Goal: Book appointment/travel/reservation

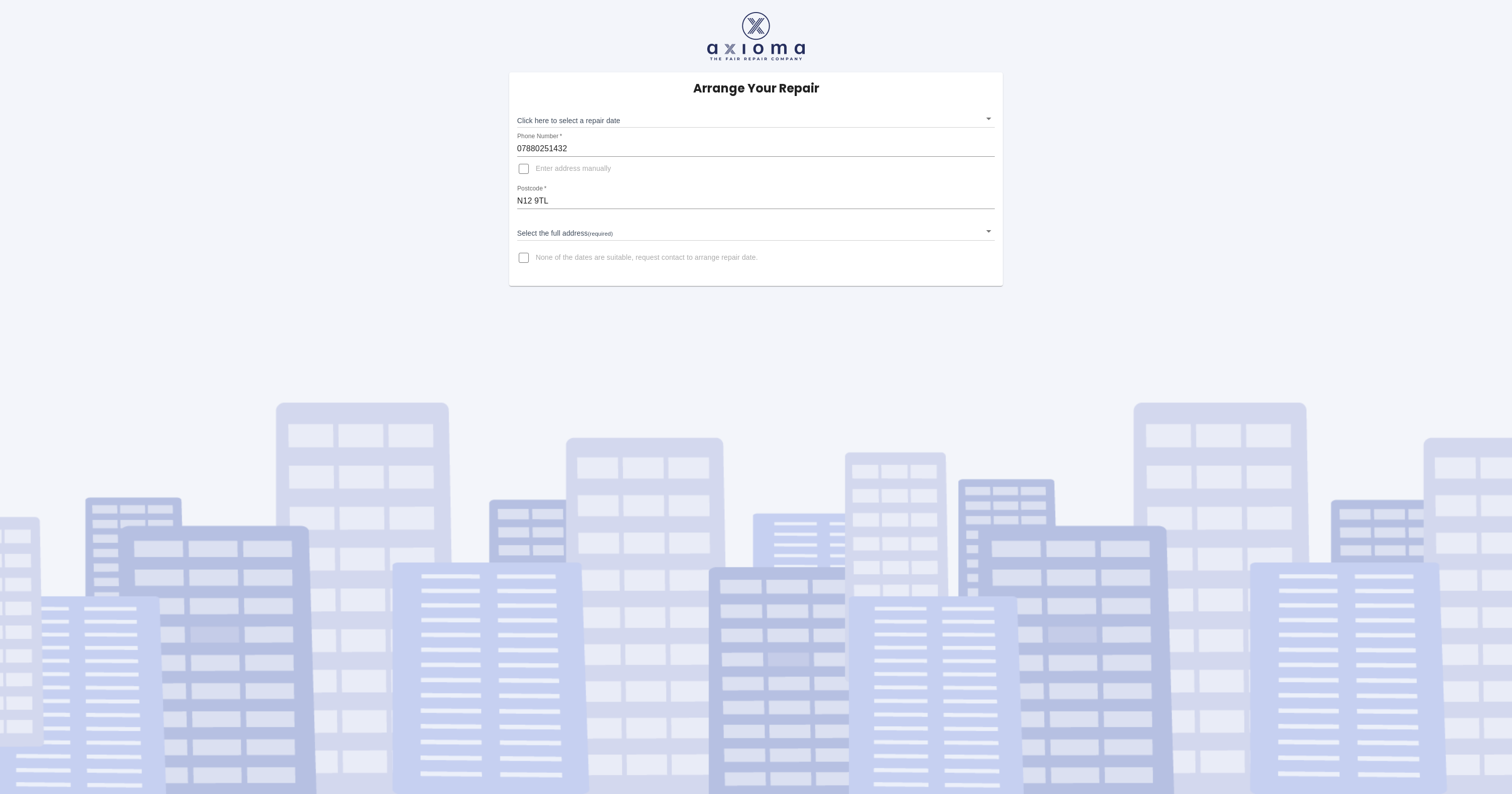
click at [599, 121] on body "Arrange Your Repair Click here to select a repair date ​ Phone Number   * 07880…" at bounding box center [756, 397] width 1512 height 794
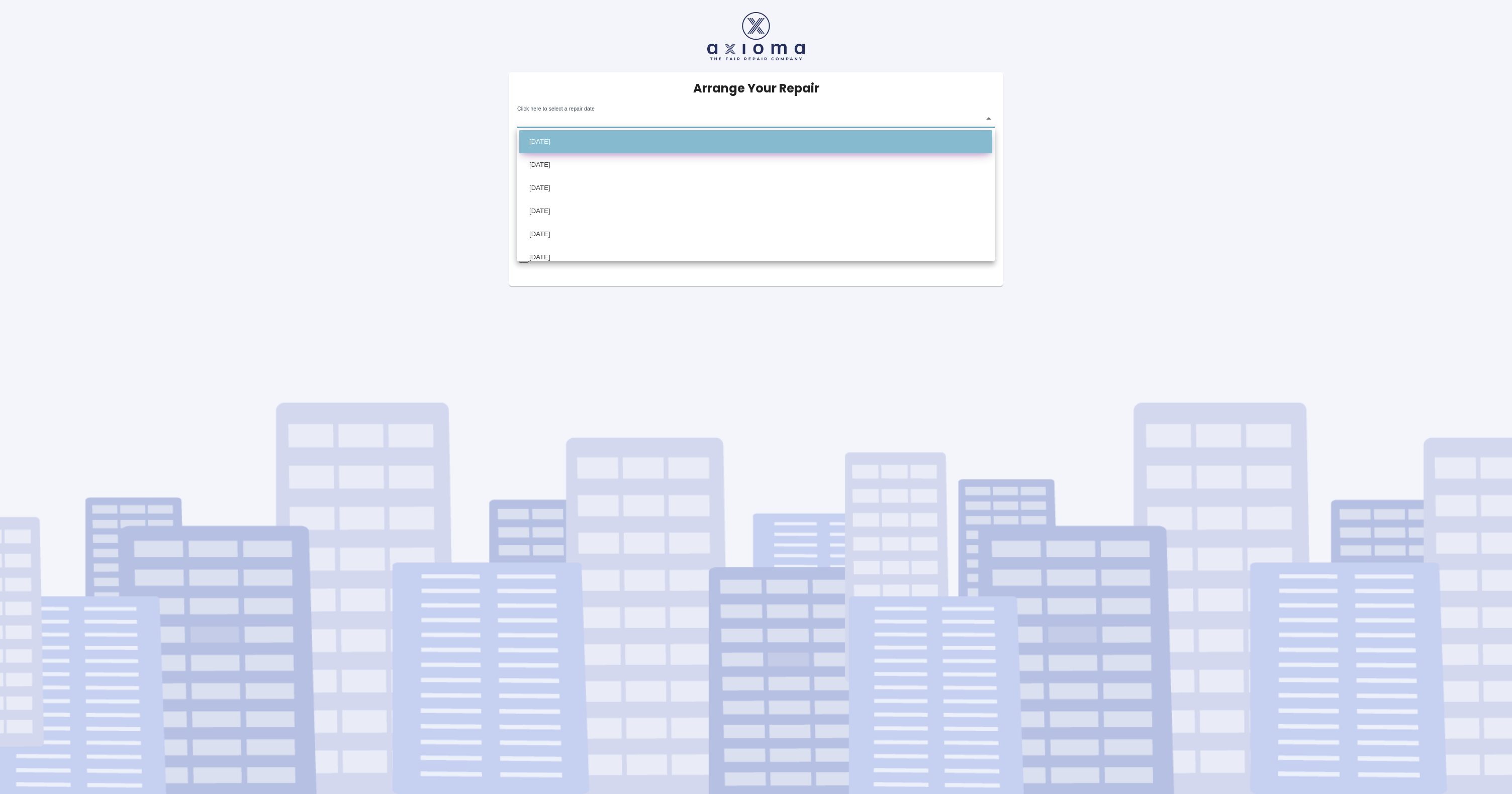
click at [589, 142] on li "Fri Oct 17 2025" at bounding box center [755, 141] width 473 height 23
type input "2025-10-17T00:00:00.000Z"
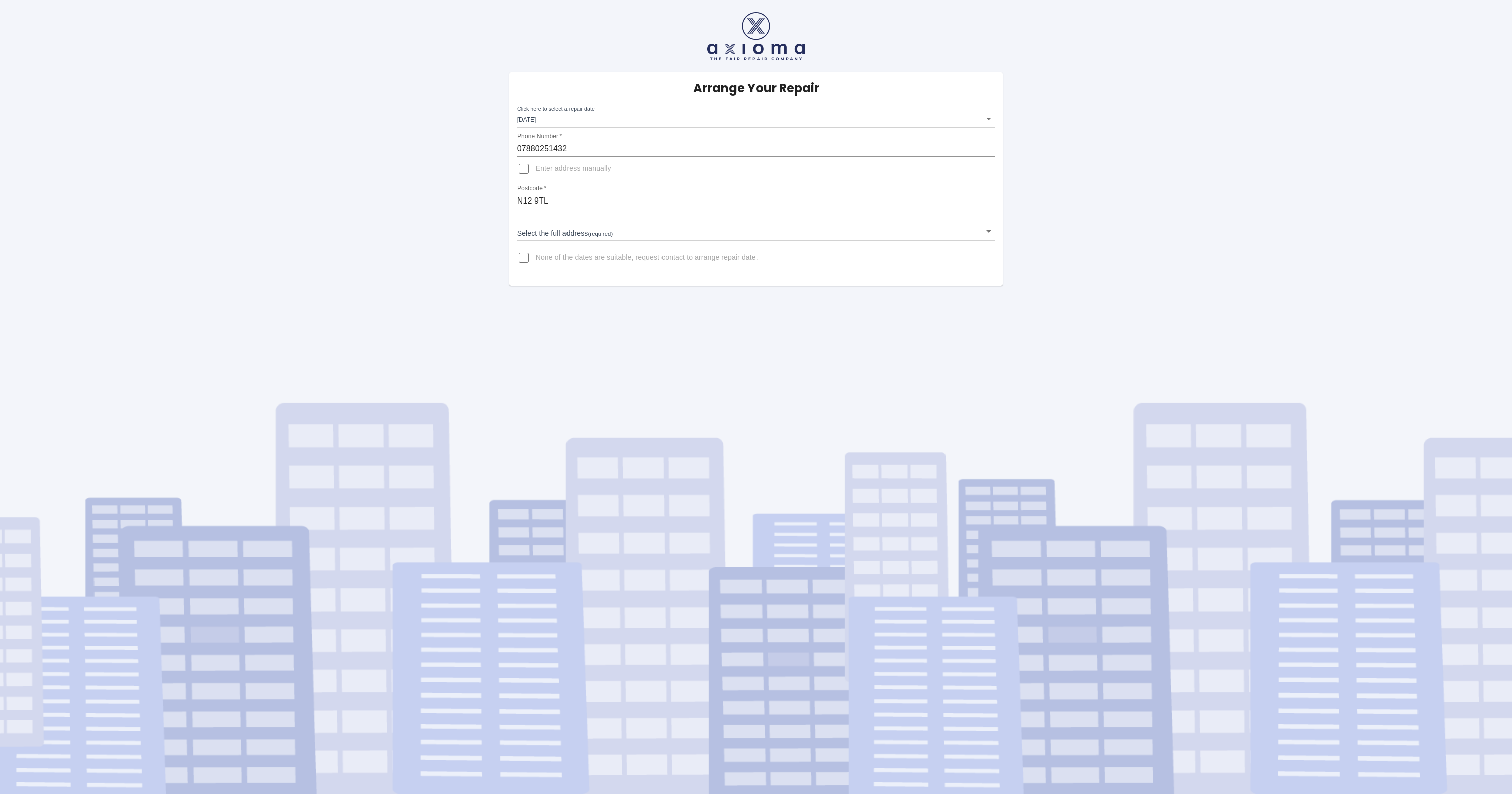
click at [555, 241] on div "Arrange Your Repair Click here to select a repair date Fri Oct 17 2025 2025-10-…" at bounding box center [756, 179] width 494 height 214
click at [580, 235] on body "Arrange Your Repair Click here to select a repair date Fri Oct 17 2025 2025-10-…" at bounding box center [756, 397] width 1512 height 794
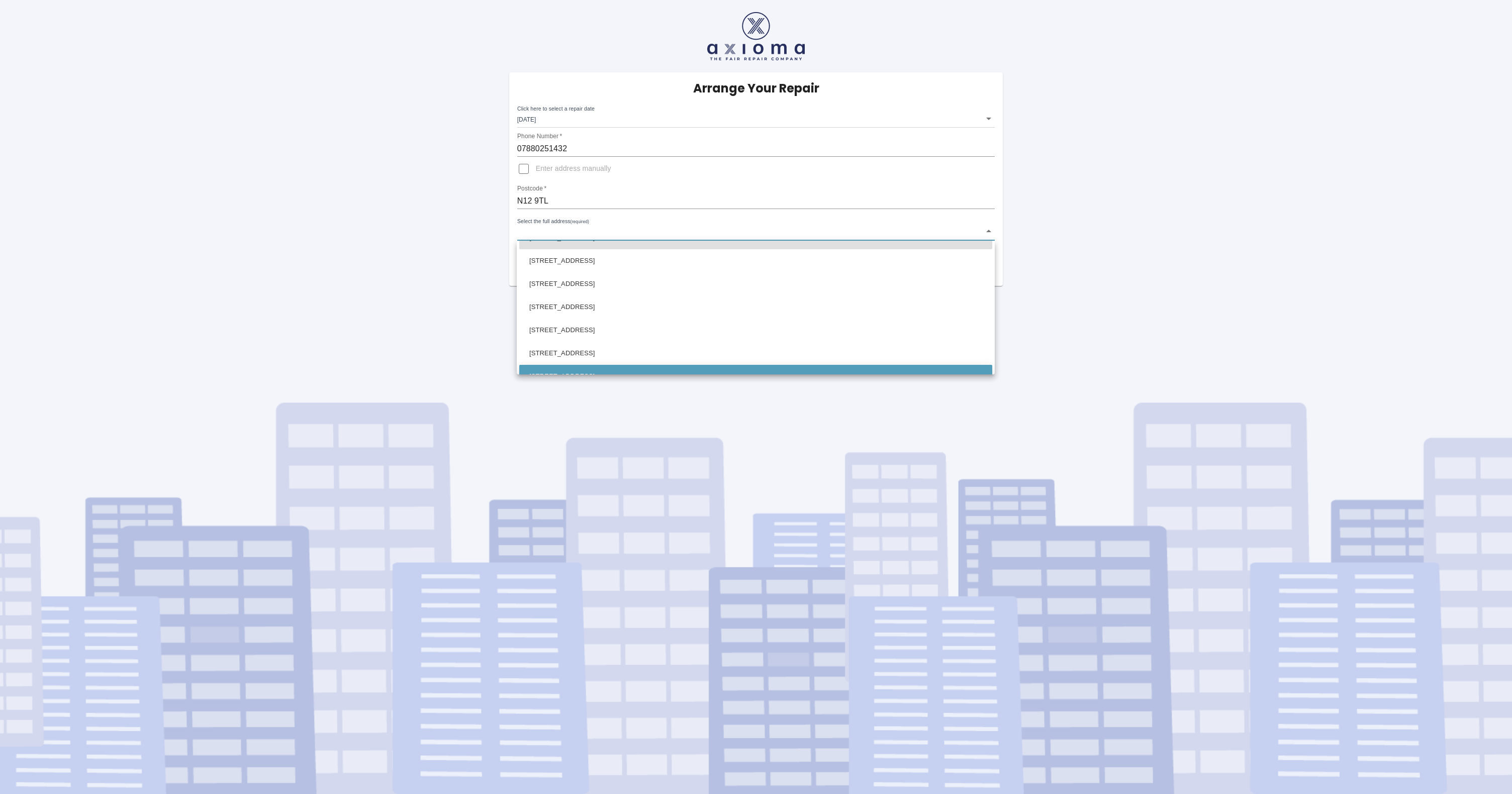
scroll to position [20, 0]
click at [564, 370] on li "7 Torrington Close London" at bounding box center [755, 374] width 473 height 23
type input "7 Torrington Close London"
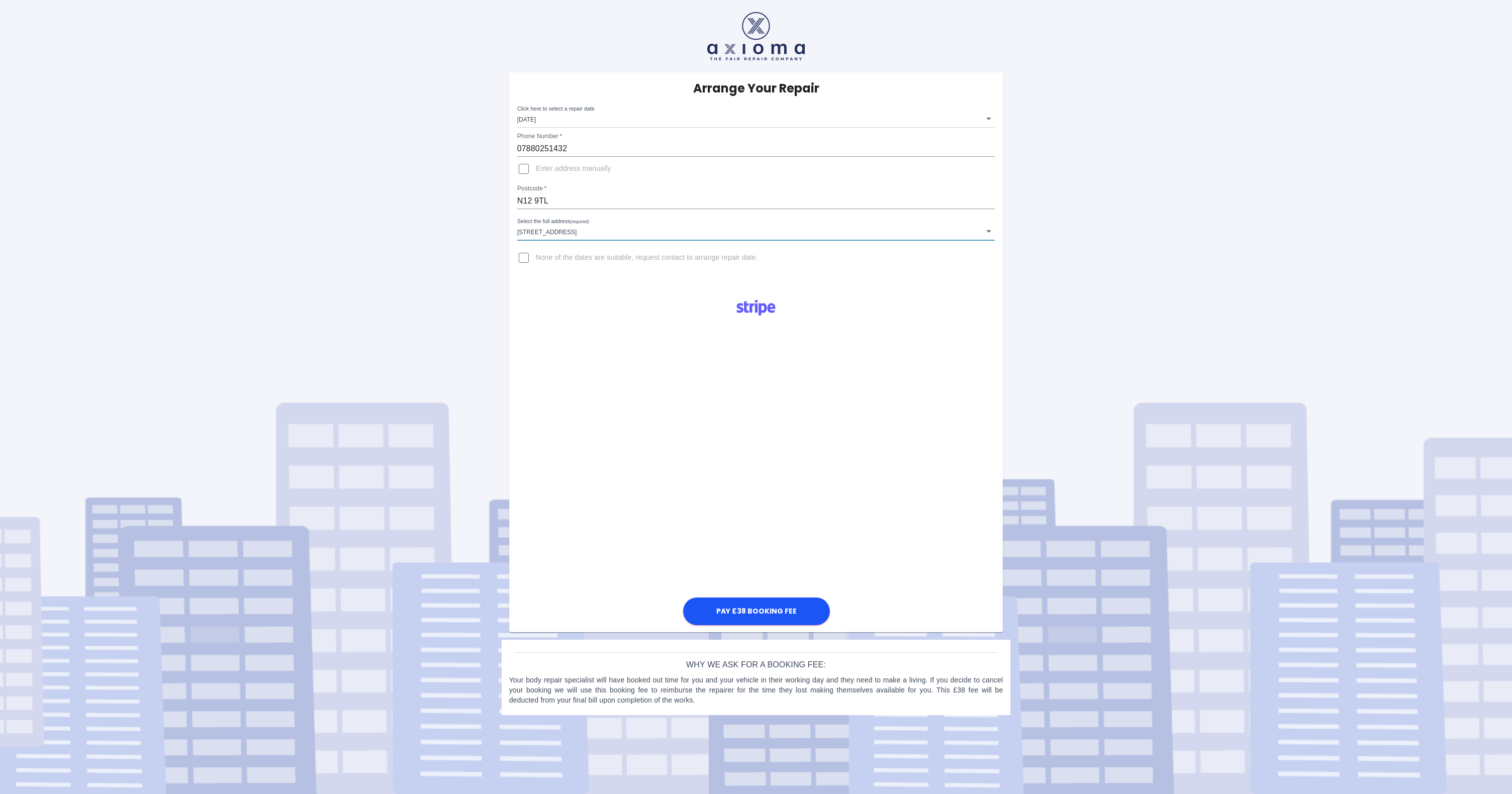
click at [564, 370] on div "Pay £38 Booking Fee" at bounding box center [756, 459] width 494 height 337
click at [552, 366] on div "Pay £38 Booking Fee" at bounding box center [756, 459] width 494 height 337
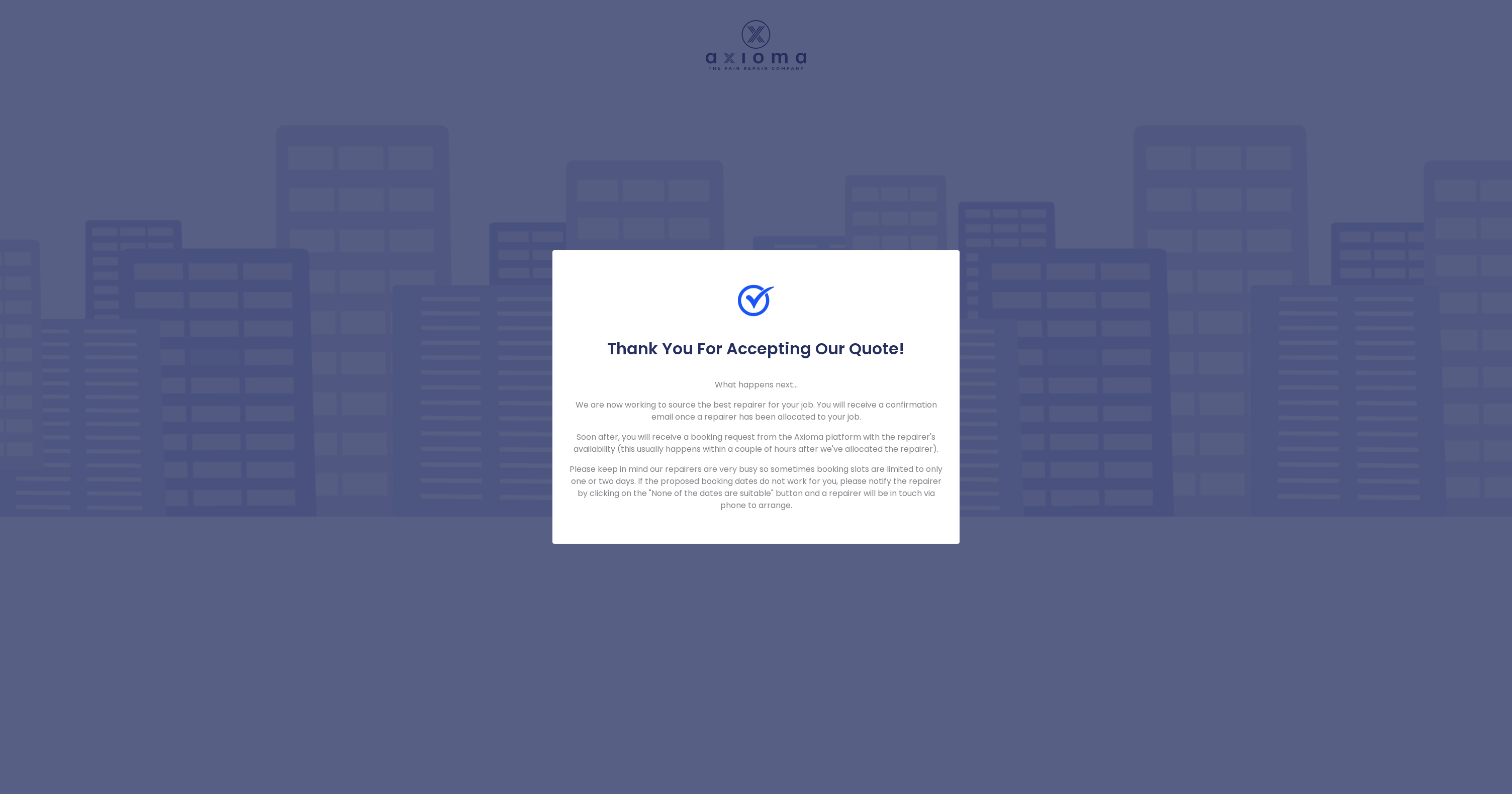
click at [674, 441] on p "Soon after, you will receive a booking request from the Axioma platform with th…" at bounding box center [756, 443] width 375 height 24
click at [639, 483] on p "Please keep in mind our repairers are very busy so sometimes booking slots are …" at bounding box center [756, 488] width 375 height 48
